Goal: Complete application form

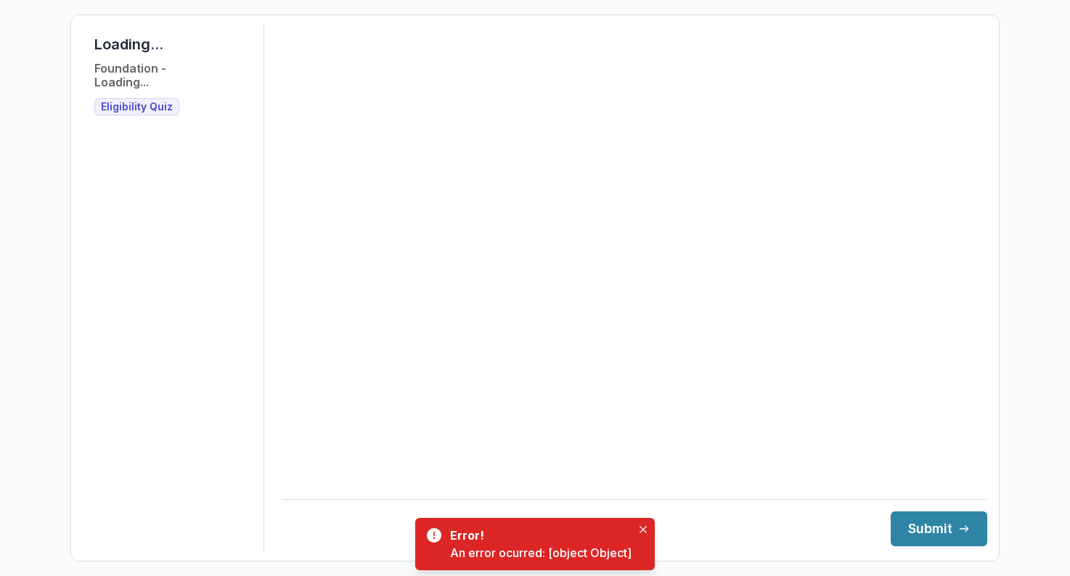
drag, startPoint x: 0, startPoint y: 0, endPoint x: 666, endPoint y: 200, distance: 695.9
click at [666, 200] on main at bounding box center [635, 246] width 706 height 445
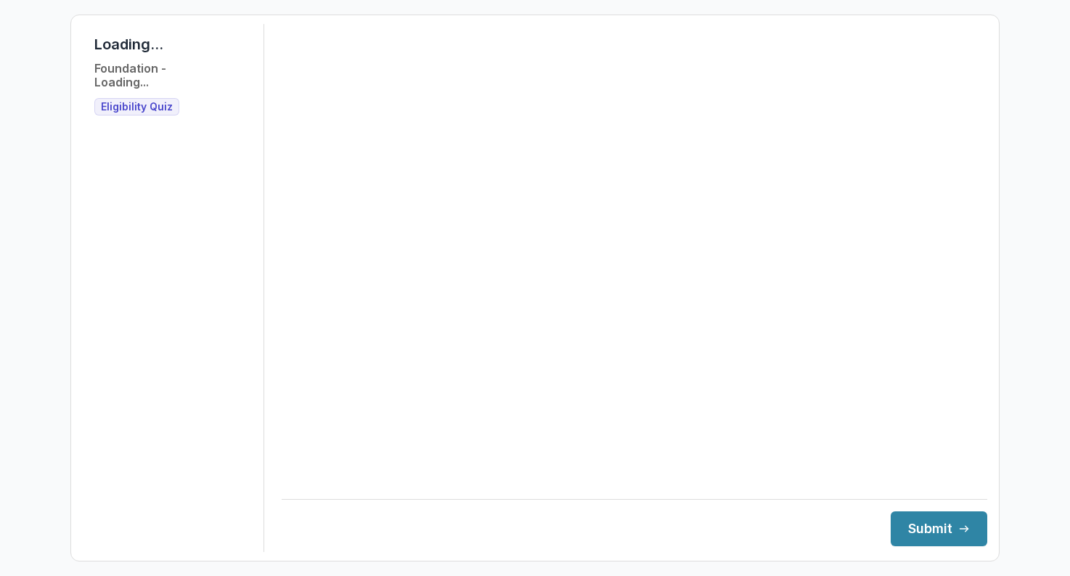
click at [41, 227] on div "Loading... Foundation - Loading... Eligibility Quiz Submit" at bounding box center [535, 288] width 1070 height 576
